Goal: Task Accomplishment & Management: Manage account settings

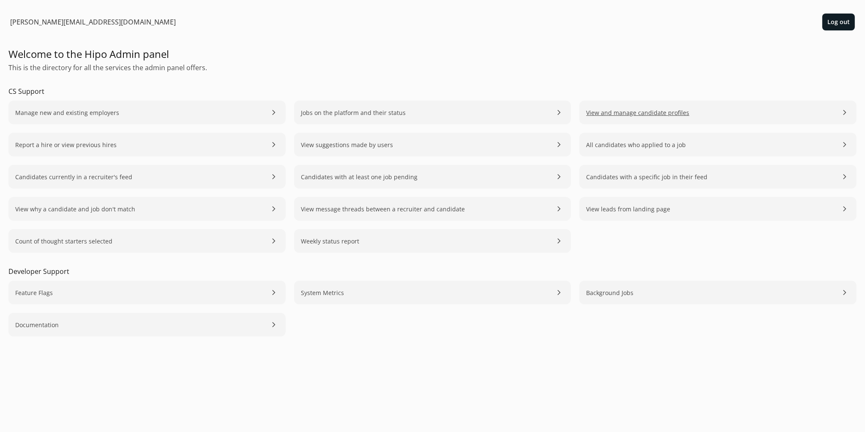
click at [609, 114] on span "View and manage candidate profiles" at bounding box center [637, 112] width 103 height 9
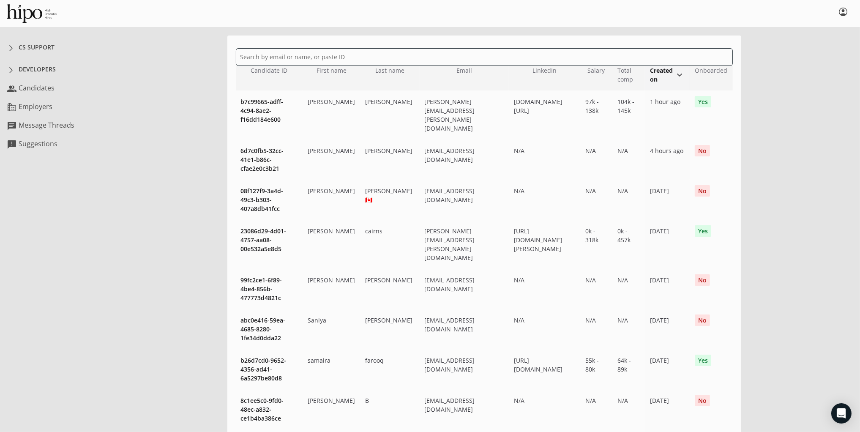
click at [299, 53] on input "text" at bounding box center [484, 57] width 497 height 18
paste input "Great to meet you at SaaStock. As I mentioned, my role with Rabble AI is PT, so…"
type input "Great to meet you at SaaStock. As I mentioned, my role with Rabble AI is PT, so…"
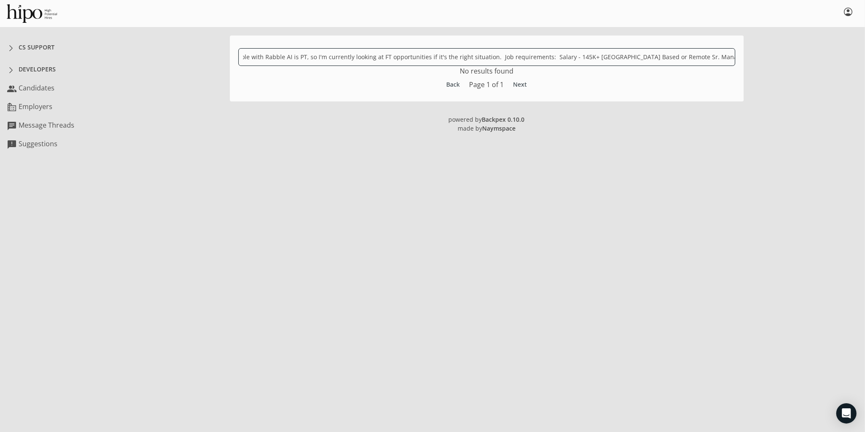
click at [341, 54] on input "Great to meet you at SaaStock. As I mentioned, my role with Rabble AI is PT, so…" at bounding box center [486, 57] width 497 height 18
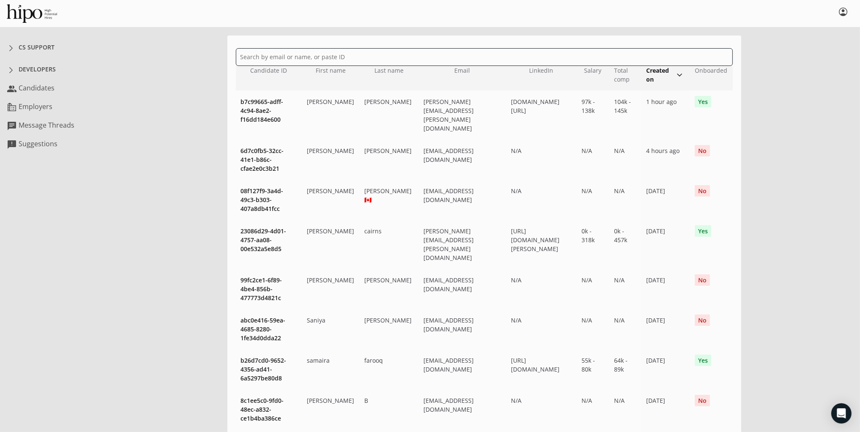
click at [305, 58] on input "text" at bounding box center [484, 57] width 497 height 18
paste input "[PERSON_NAME]"
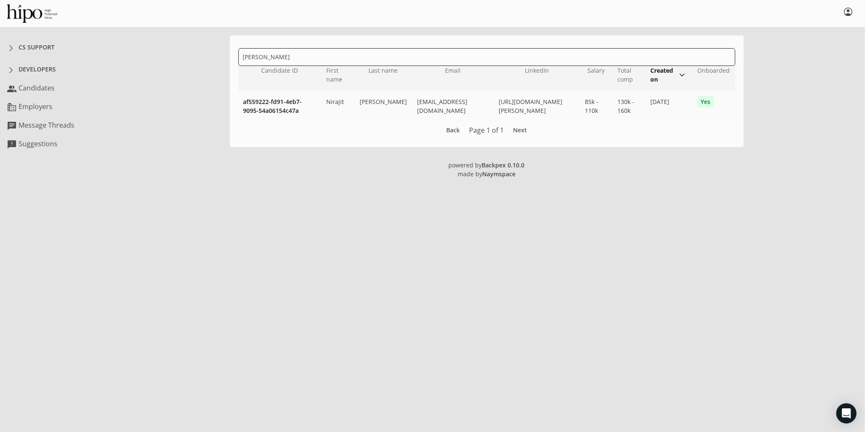
type input "[PERSON_NAME]"
click at [281, 107] on span "af559222-fd91-4eb7-9095-54a06154c47a" at bounding box center [272, 106] width 59 height 17
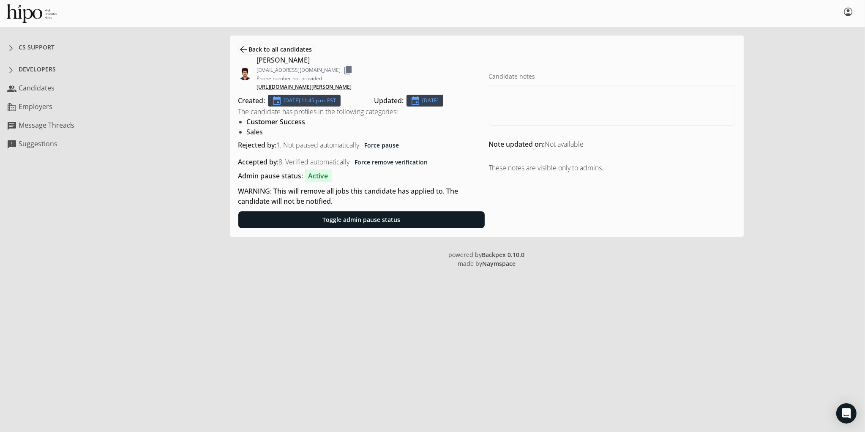
click at [255, 133] on link "Sales" at bounding box center [255, 131] width 16 height 9
